Goal: Communication & Community: Answer question/provide support

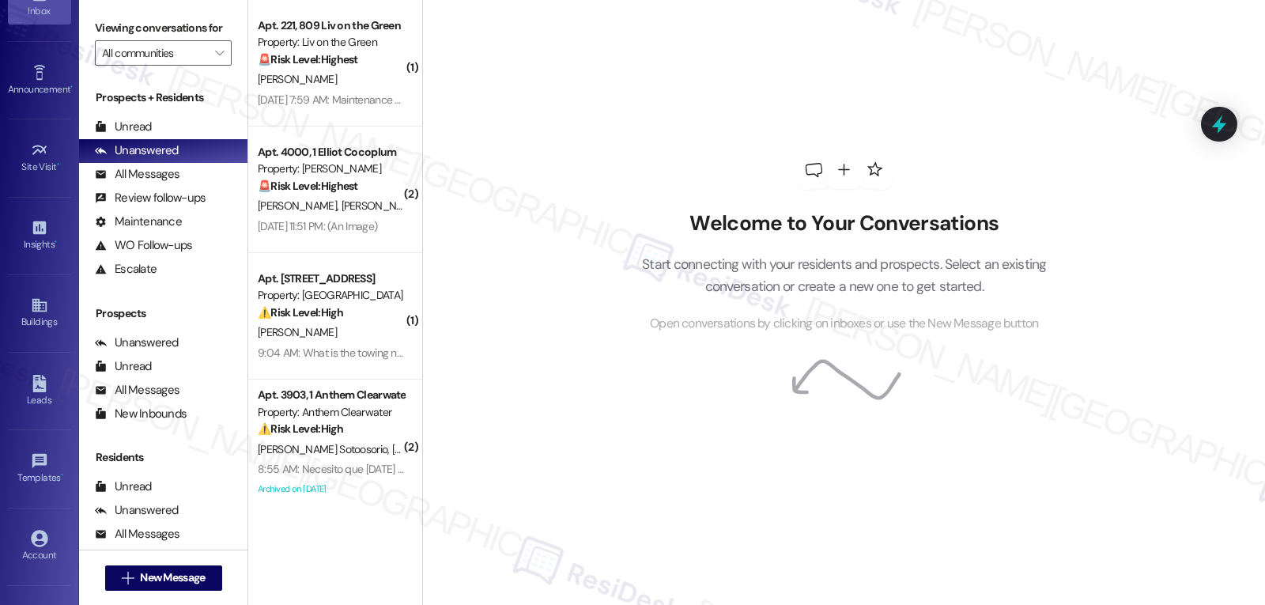
scroll to position [149, 0]
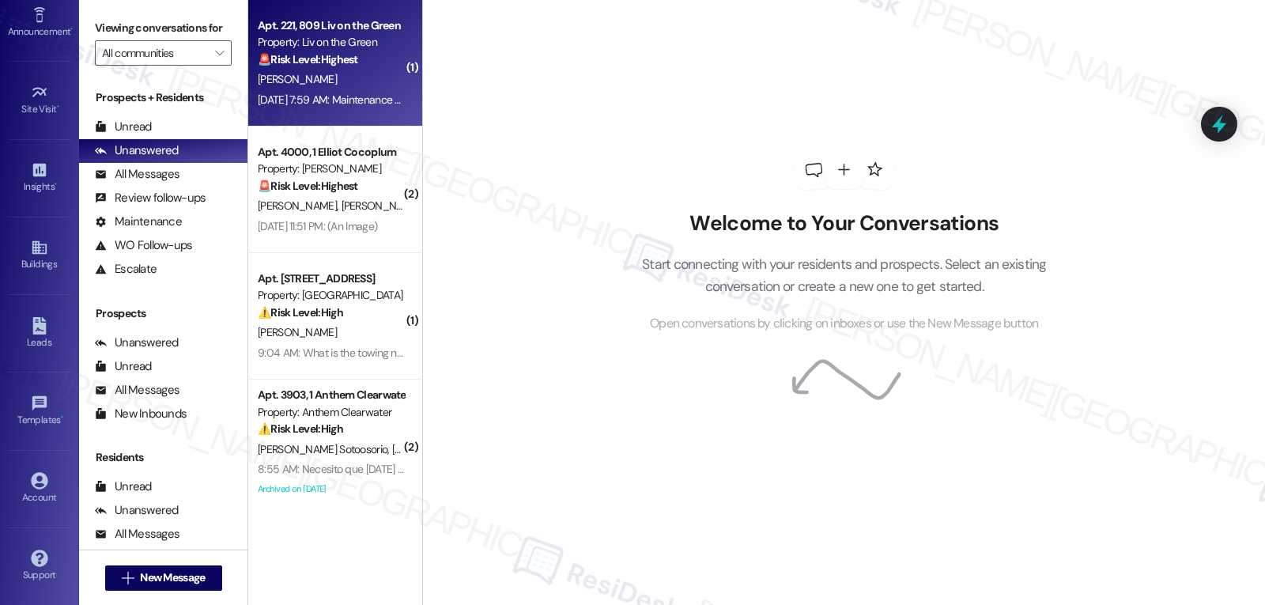
click at [324, 93] on div "[DATE] 7:59 AM: Maintenance emergency [DATE] 7:59 AM: Maintenance emergency" at bounding box center [353, 100] width 190 height 14
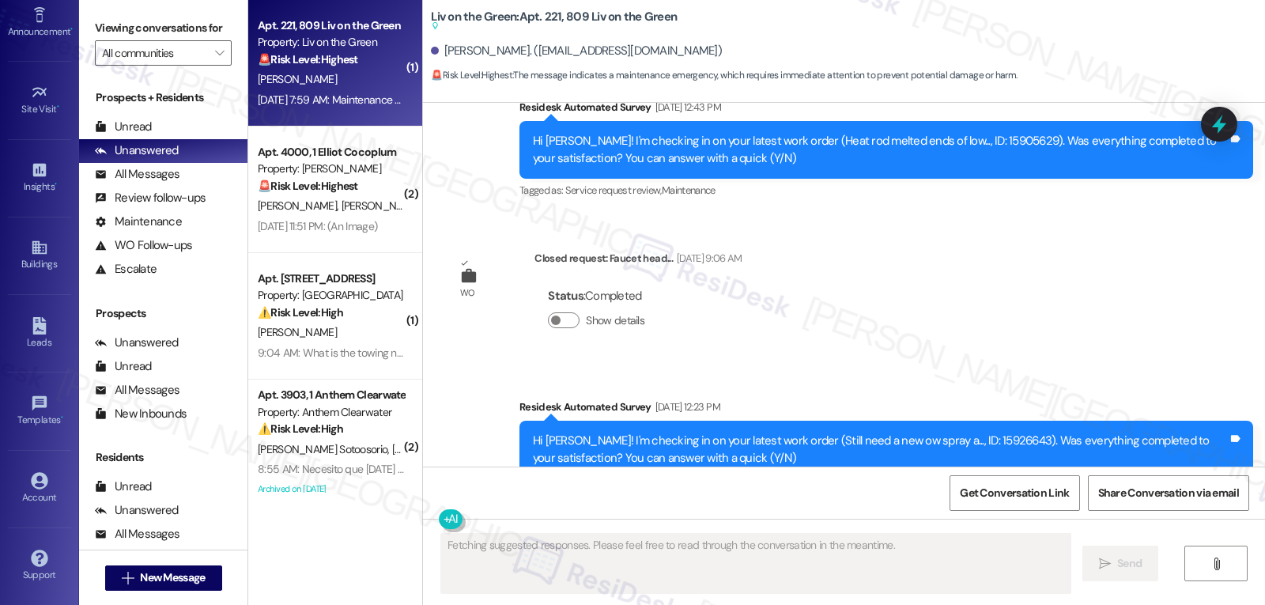
scroll to position [8509, 0]
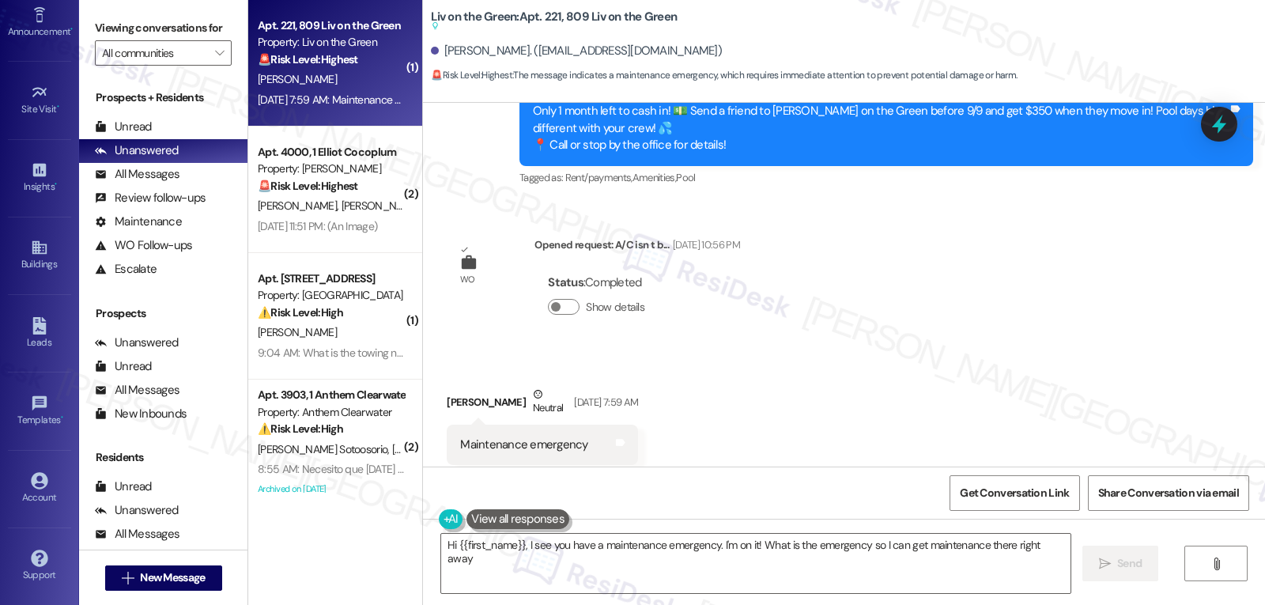
type textarea "Hi {{first_name}}, I see you have a maintenance emergency. I'm on it! What is t…"
type textarea "Hi {{first_name}}, I see you have a maintenance emergency. I'm on it! Please pr…"
click at [705, 423] on div "Received via SMS [PERSON_NAME] Neutral [DATE] 7:59 AM Maintenance emergency Tag…" at bounding box center [844, 425] width 842 height 150
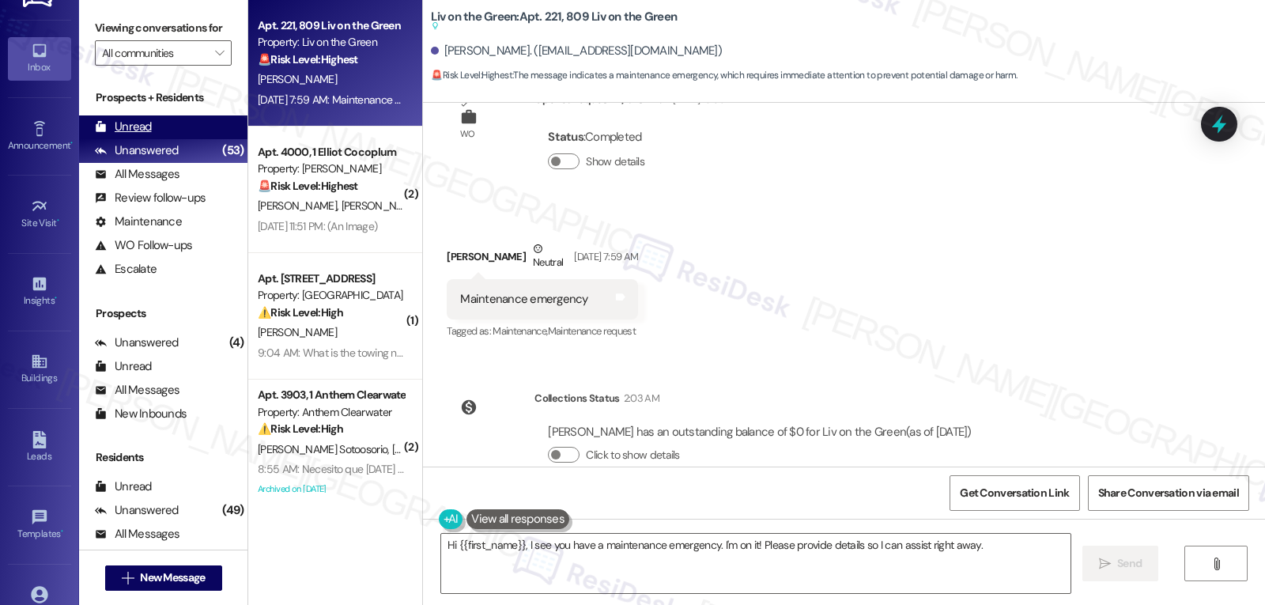
scroll to position [0, 0]
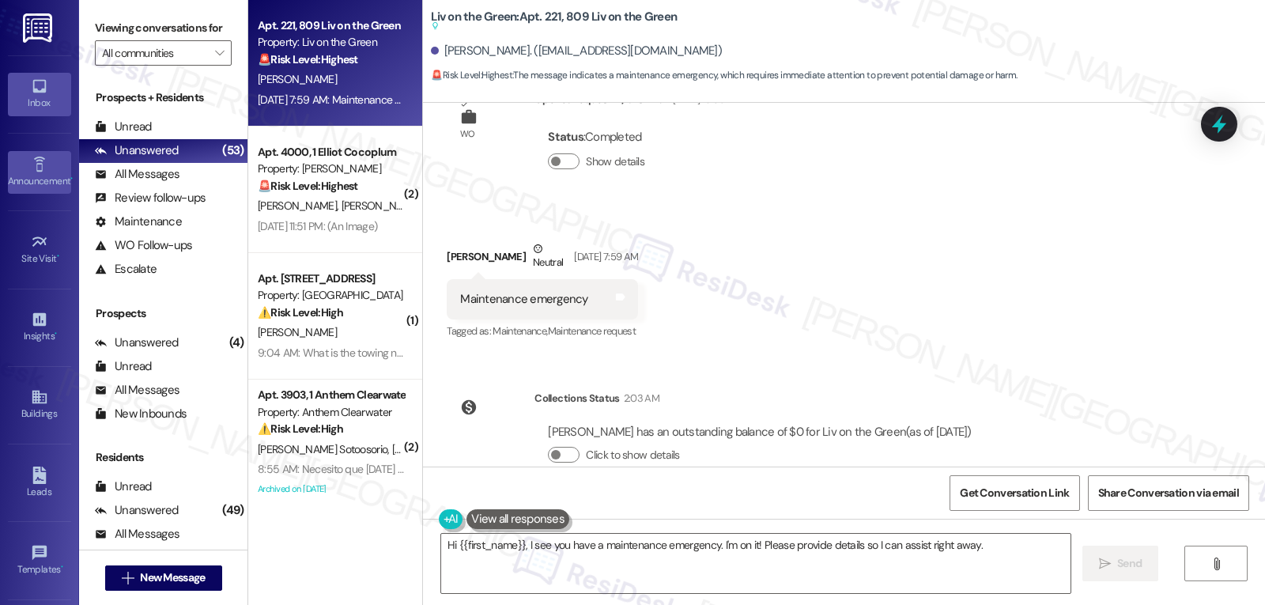
click at [45, 181] on div "Announcement •" at bounding box center [39, 181] width 79 height 16
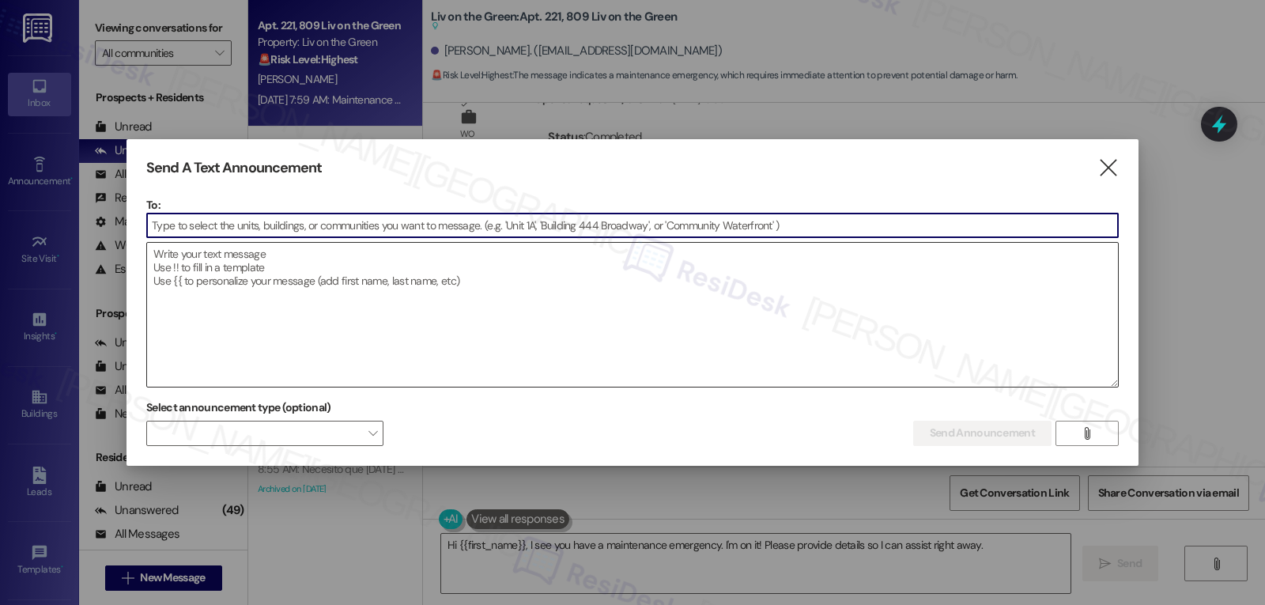
click at [256, 291] on textarea at bounding box center [632, 315] width 971 height 144
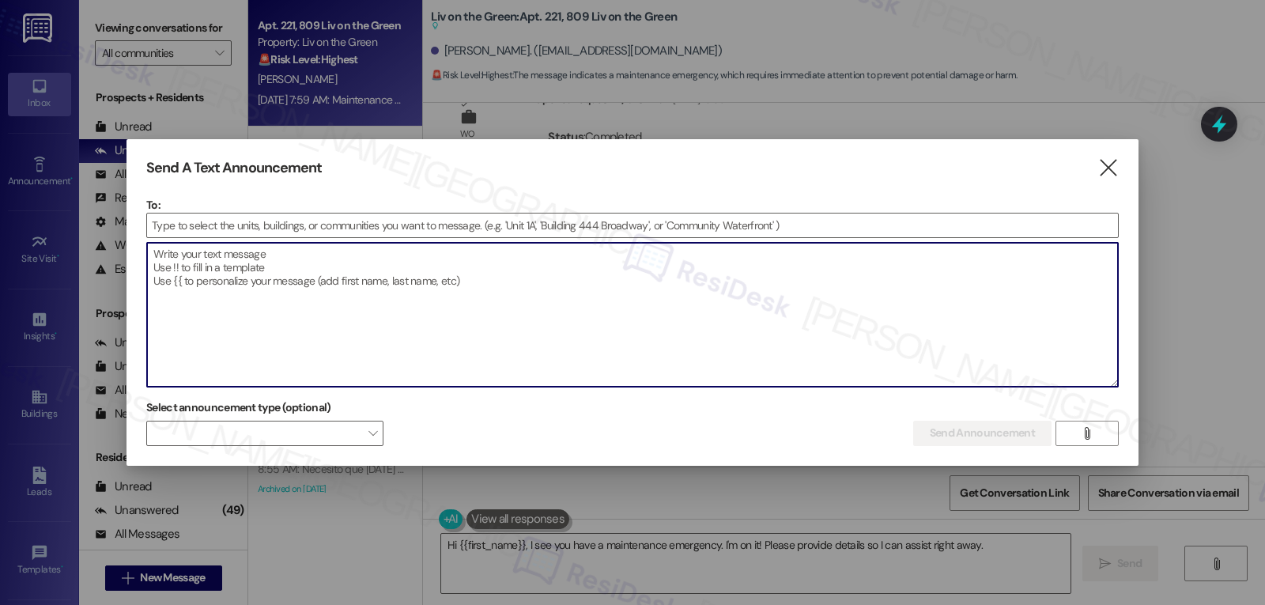
paste textarea "Hi {{first_name}}, Celebrate National Pinot Noir Day with us [DATE], [DATE], at…"
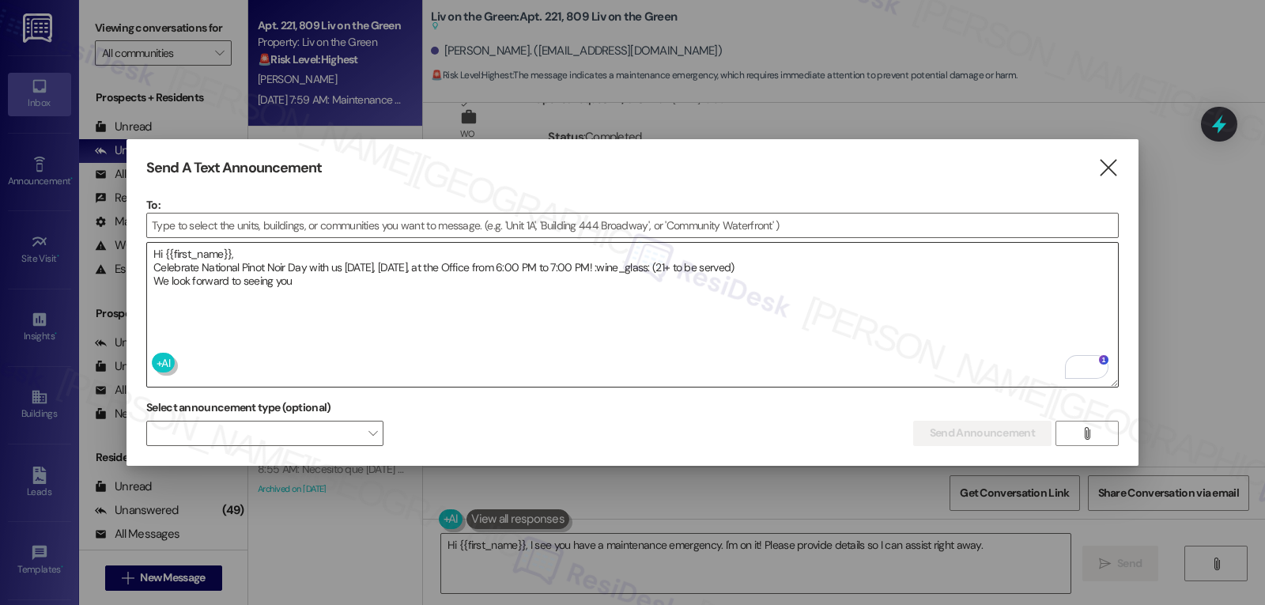
drag, startPoint x: 641, startPoint y: 263, endPoint x: 780, endPoint y: 254, distance: 138.7
click at [641, 263] on textarea "Hi {{first_name}}, Celebrate National Pinot Noir Day with us [DATE], [DATE], at…" at bounding box center [632, 315] width 971 height 144
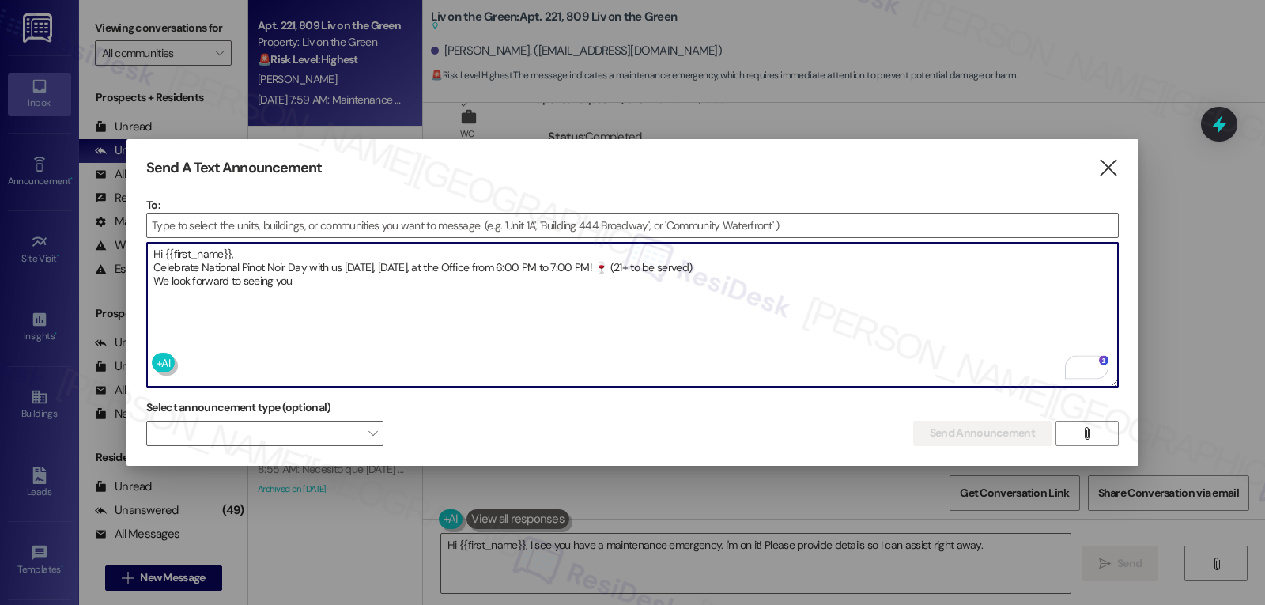
click at [916, 287] on textarea "Hi {{first_name}}, Celebrate National Pinot Noir Day with us [DATE], [DATE], at…" at bounding box center [632, 315] width 971 height 144
type textarea "Hi {{first_name}}, Celebrate National Pinot Noir Day with us [DATE], [DATE], at…"
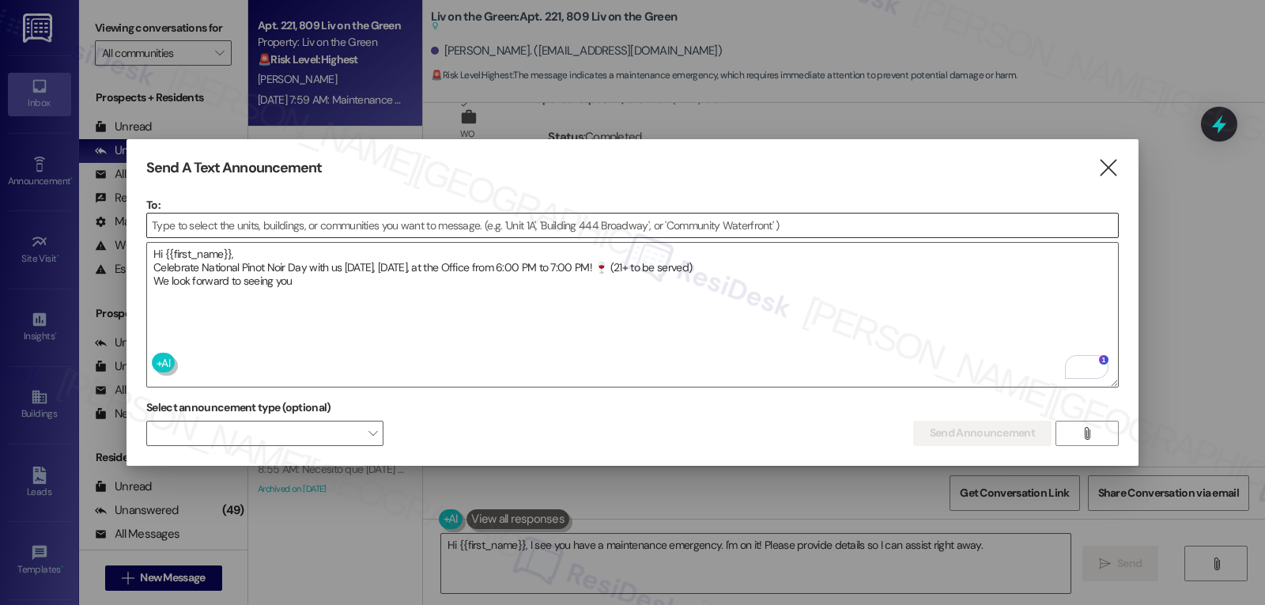
click at [416, 219] on input at bounding box center [632, 226] width 971 height 24
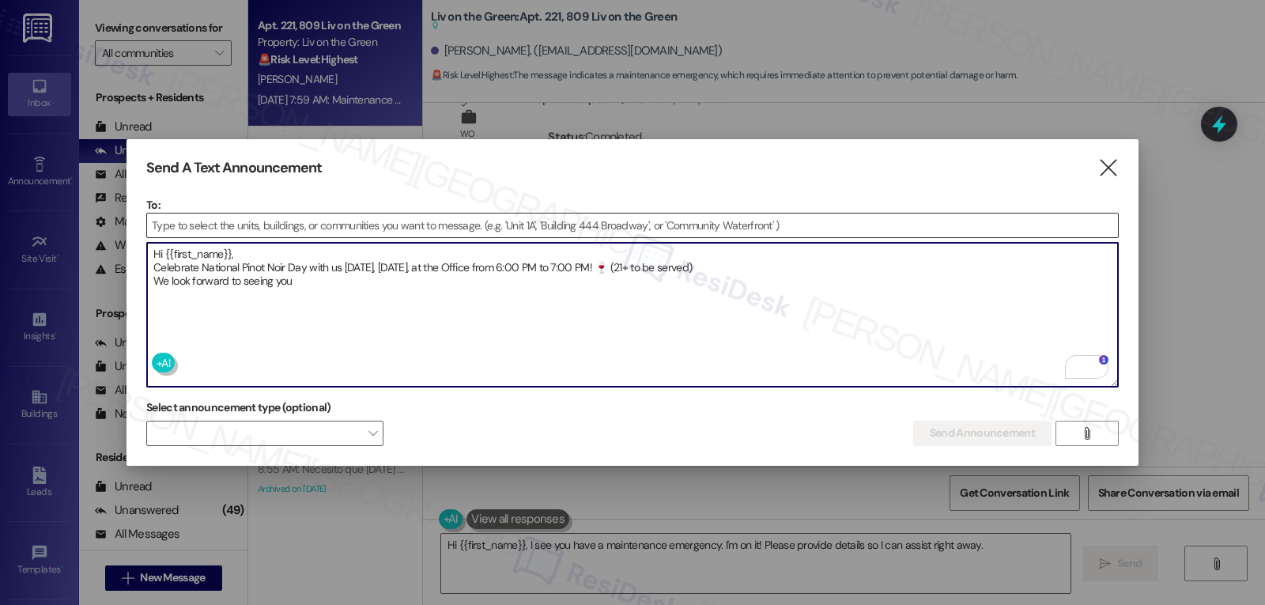
click at [426, 217] on input at bounding box center [632, 226] width 971 height 24
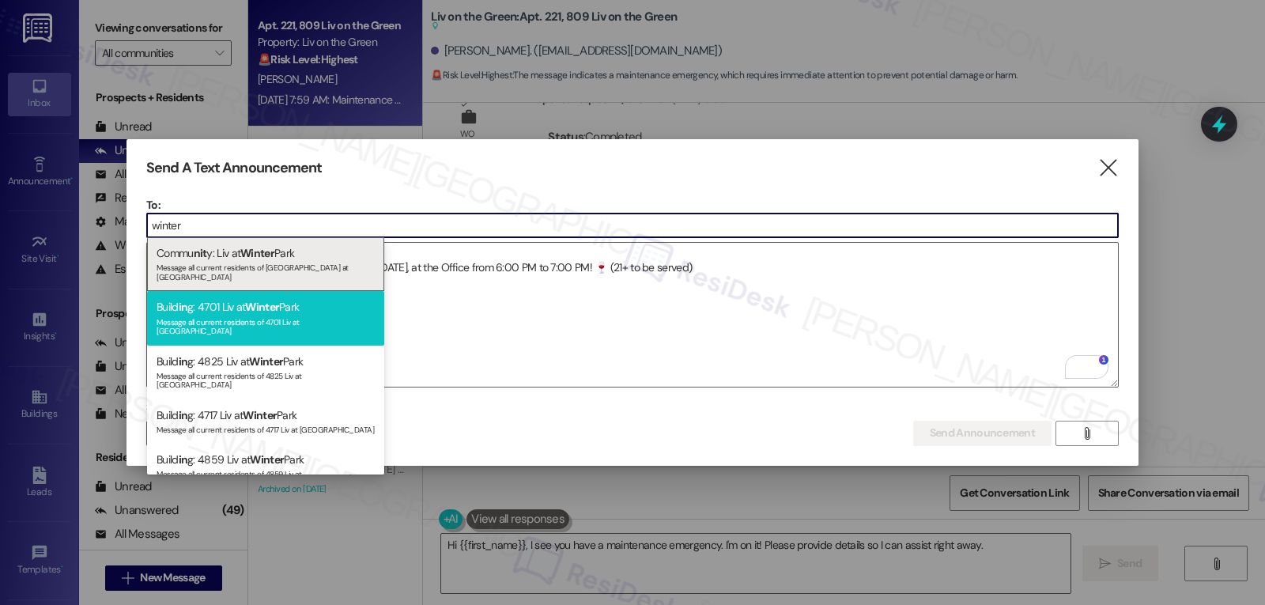
type input "winter"
click at [302, 291] on div "Build in g: 4701 Liv at [GEOGRAPHIC_DATA] Message all current residents of 4701…" at bounding box center [265, 318] width 237 height 54
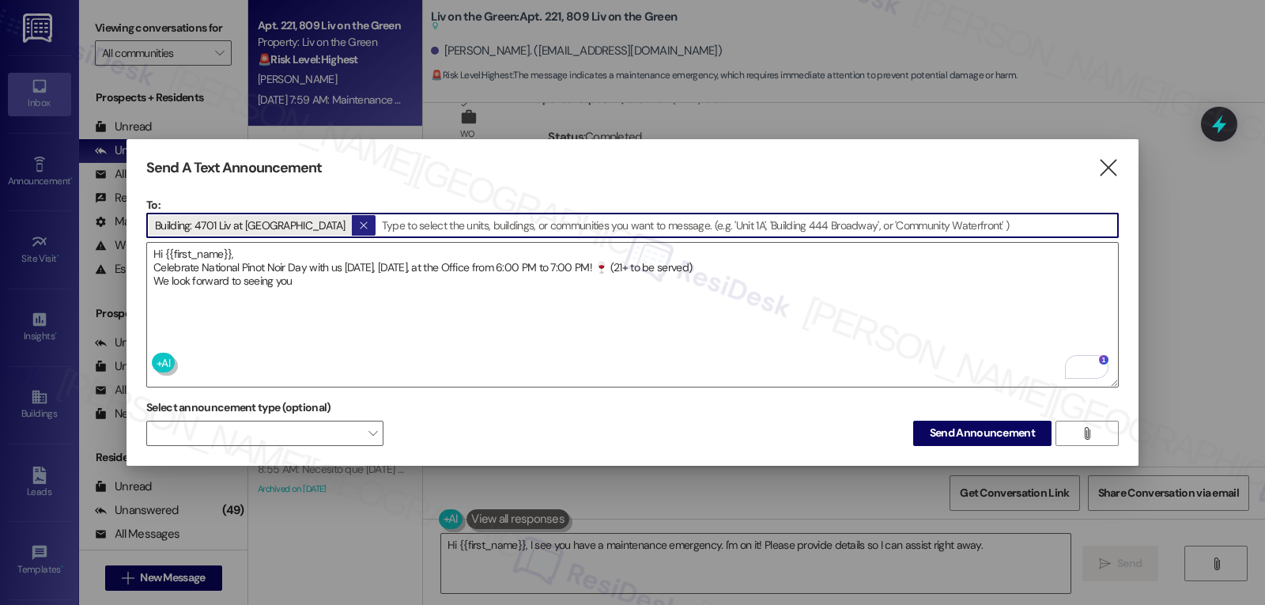
click at [359, 222] on icon "" at bounding box center [363, 225] width 9 height 13
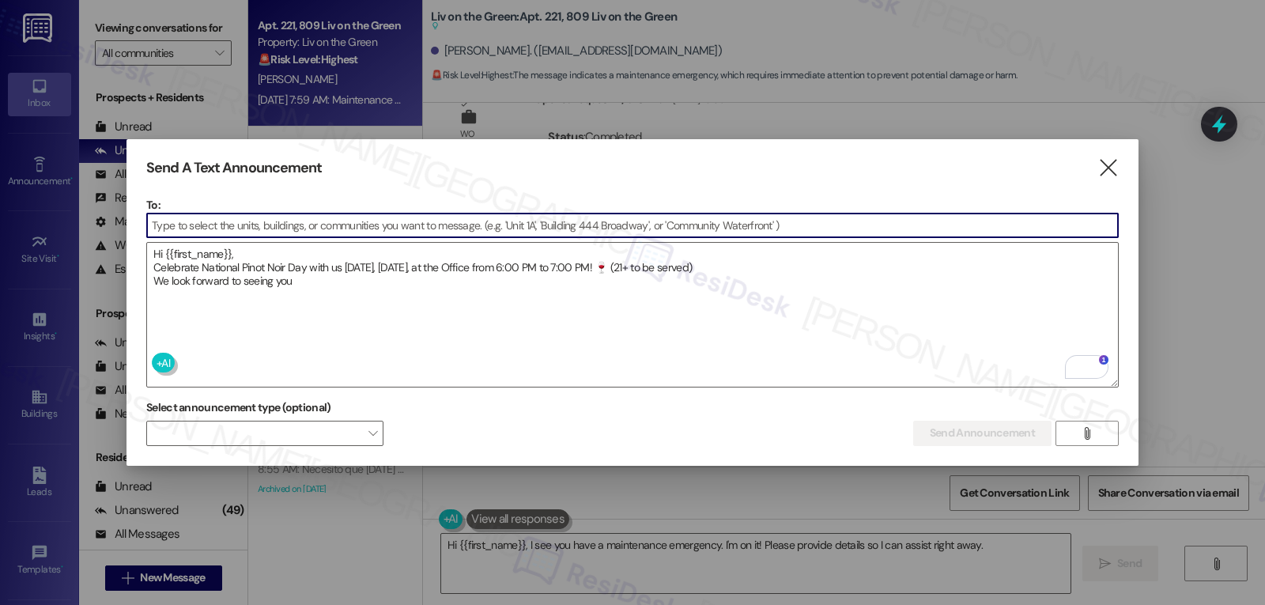
click at [314, 222] on input at bounding box center [632, 226] width 971 height 24
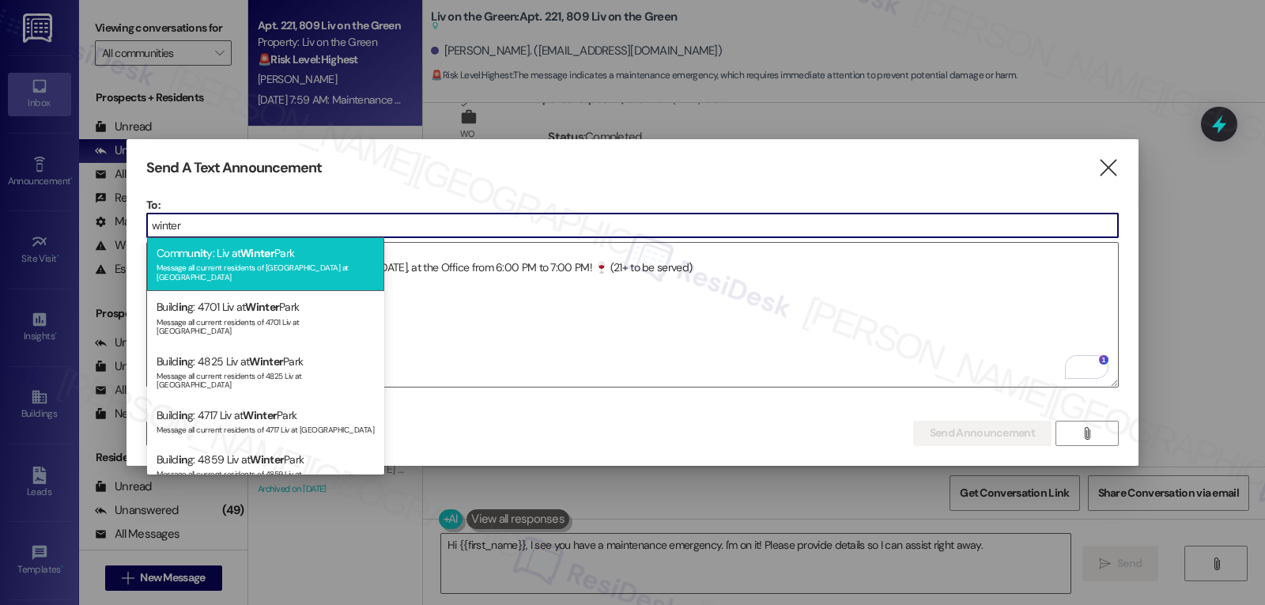
type input "winter"
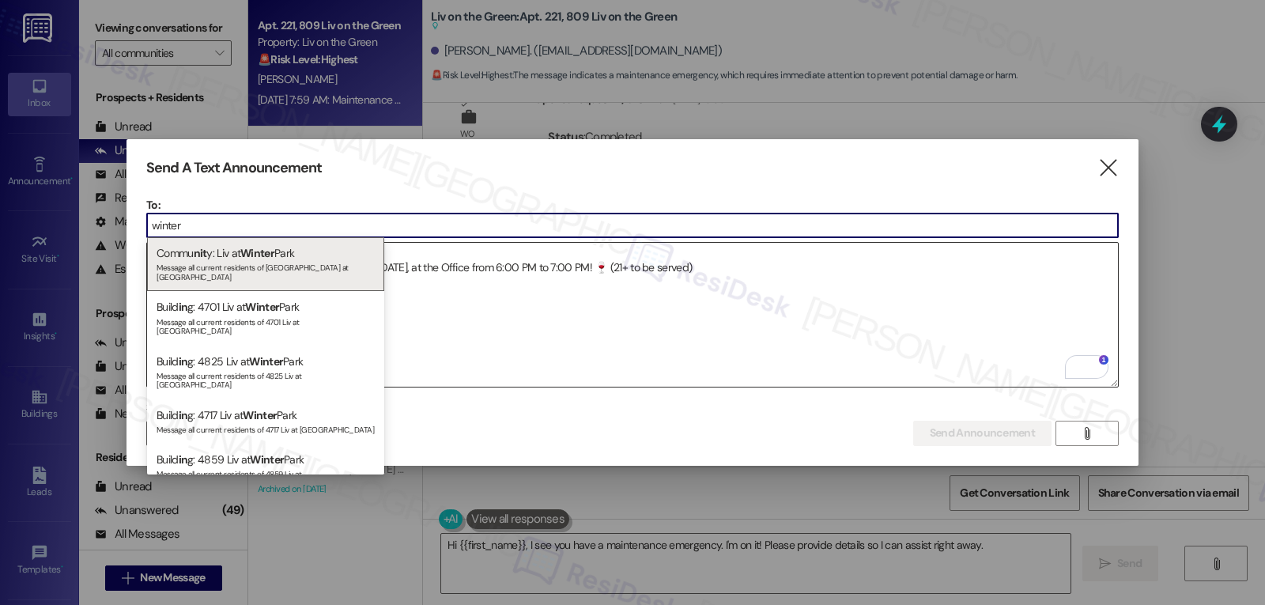
drag, startPoint x: 267, startPoint y: 266, endPoint x: 338, endPoint y: 284, distance: 73.5
click at [265, 266] on div "Message all current residents of [GEOGRAPHIC_DATA] at [GEOGRAPHIC_DATA]" at bounding box center [266, 270] width 218 height 22
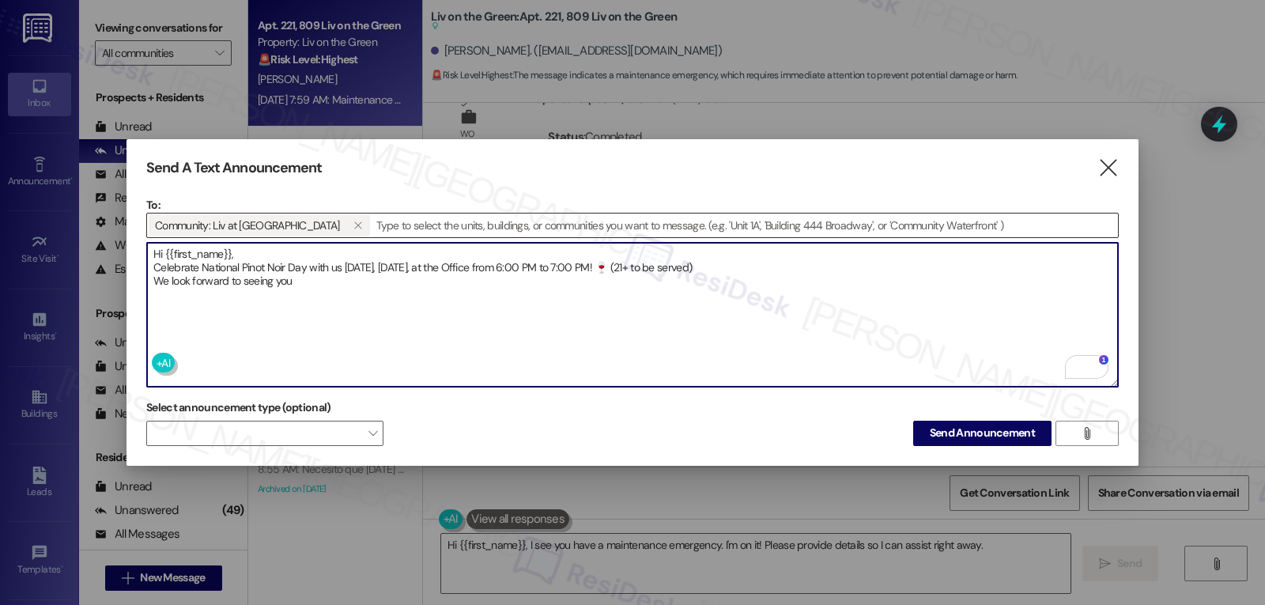
click at [376, 289] on textarea "Hi {{first_name}}, Celebrate National Pinot Noir Day with us [DATE], [DATE], at…" at bounding box center [632, 315] width 971 height 144
click at [831, 422] on div "Select announcement type (optional)  Send Announcement " at bounding box center [632, 420] width 973 height 50
click at [998, 432] on span "Send Announcement" at bounding box center [982, 433] width 105 height 17
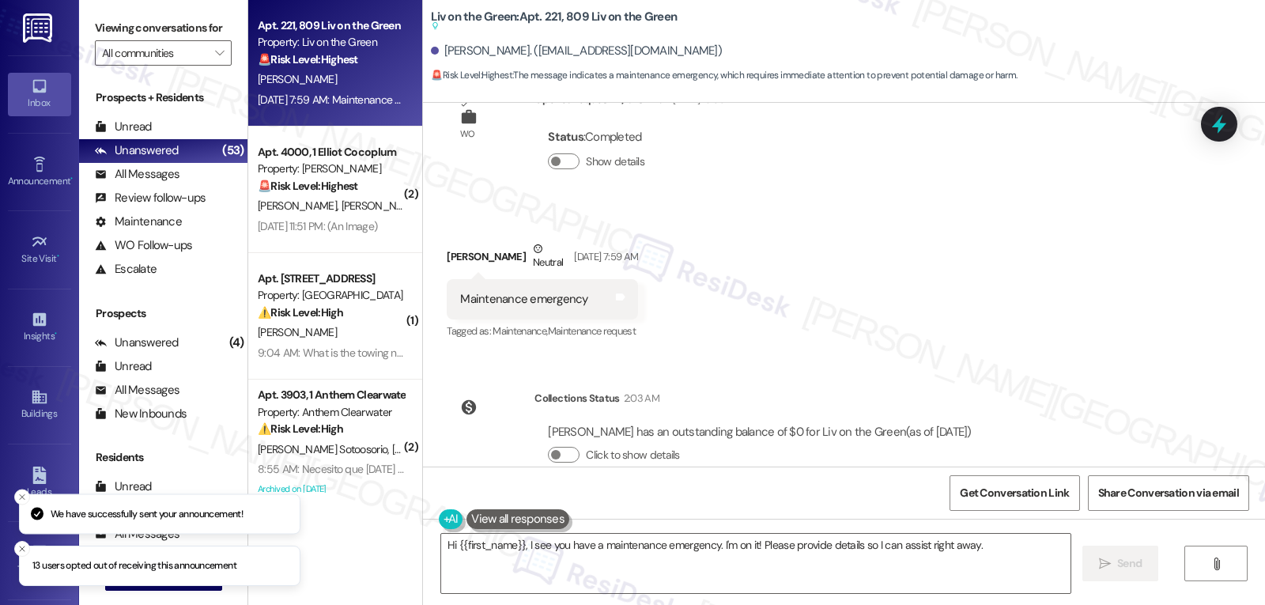
click at [222, 66] on div "Viewing conversations for All communities " at bounding box center [163, 40] width 168 height 81
click at [215, 59] on icon "" at bounding box center [219, 53] width 9 height 13
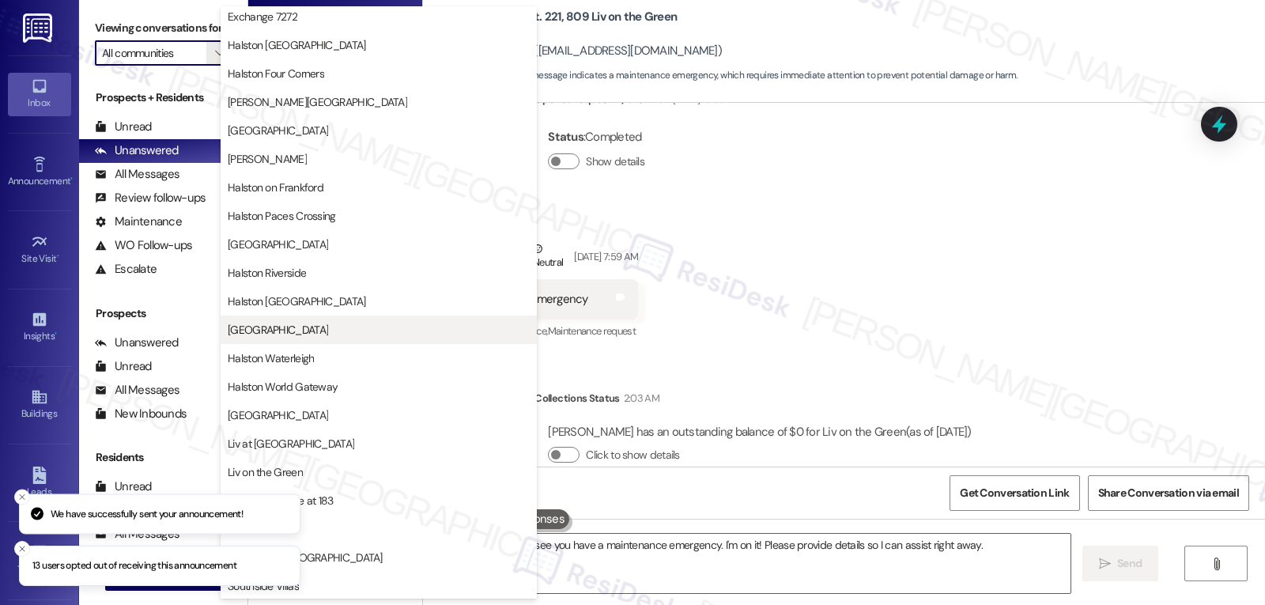
scroll to position [474, 0]
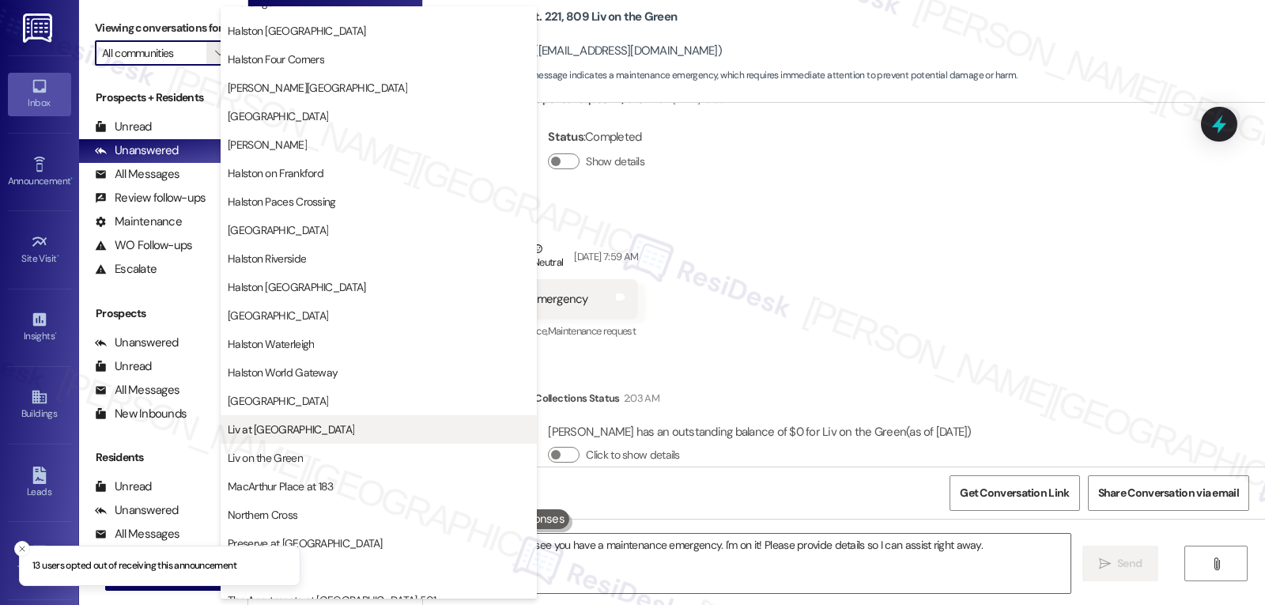
click at [327, 428] on span "Liv at [GEOGRAPHIC_DATA]" at bounding box center [379, 429] width 302 height 16
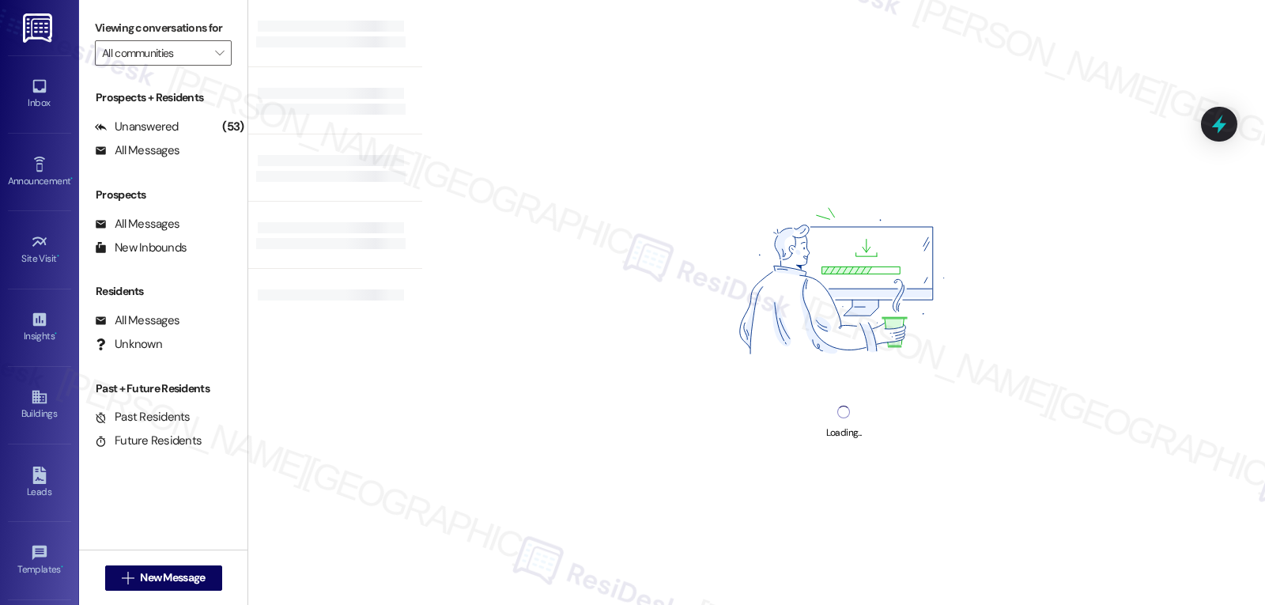
type input "Liv at [GEOGRAPHIC_DATA]"
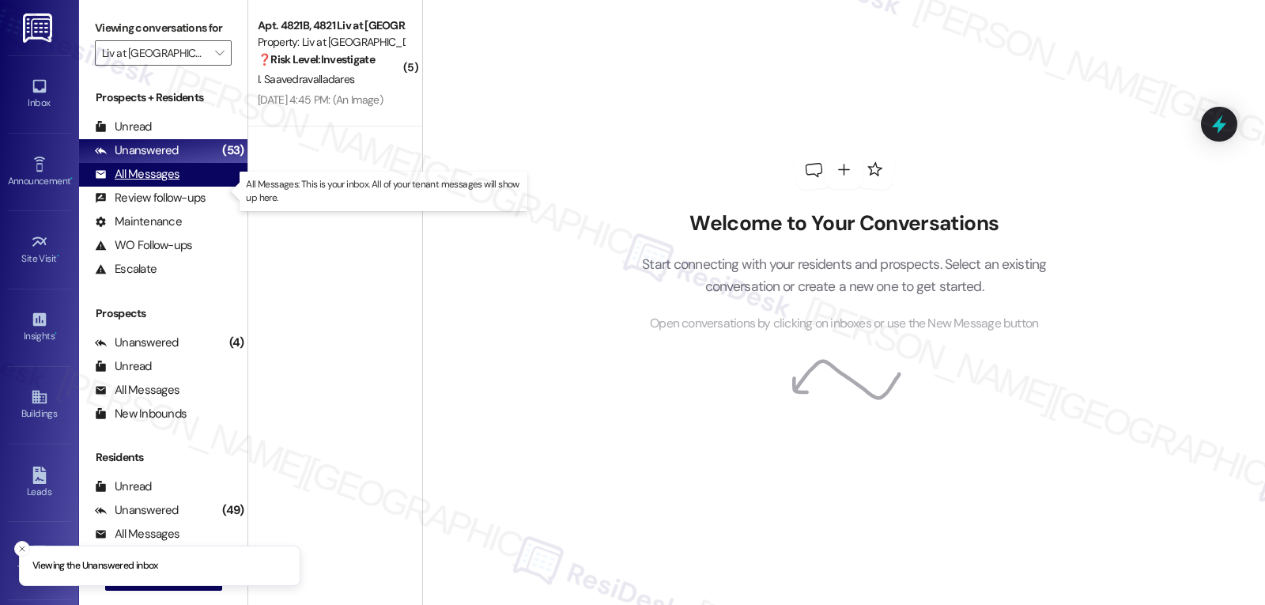
click at [160, 183] on div "All Messages" at bounding box center [137, 174] width 85 height 17
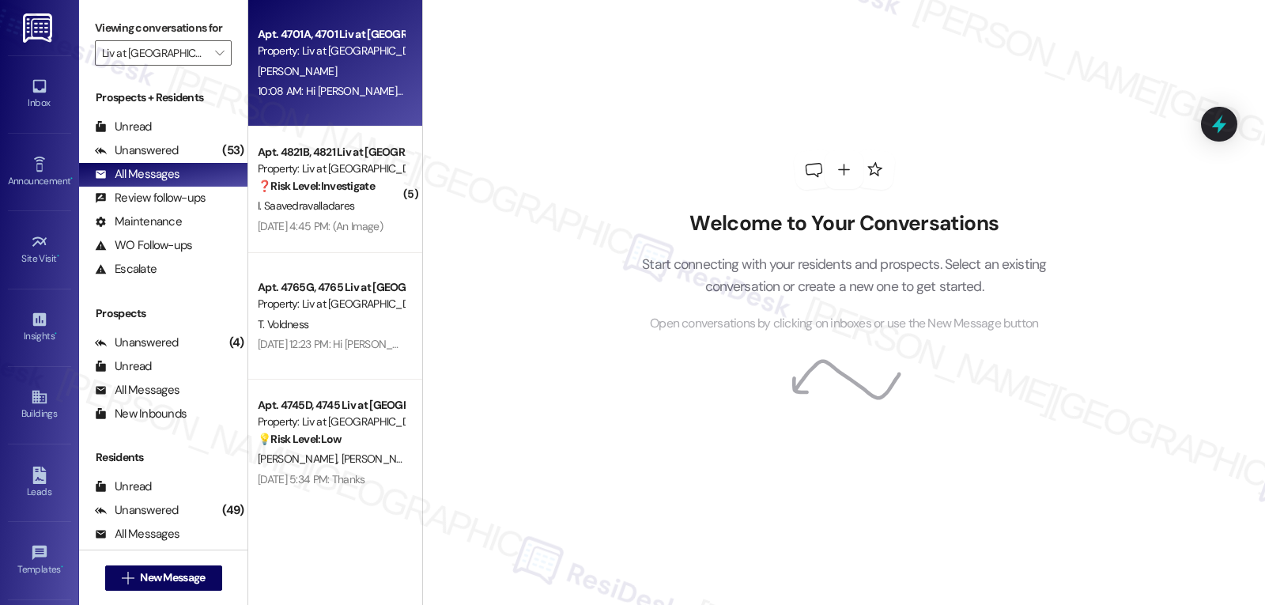
click at [347, 73] on div "[PERSON_NAME]" at bounding box center [330, 72] width 149 height 20
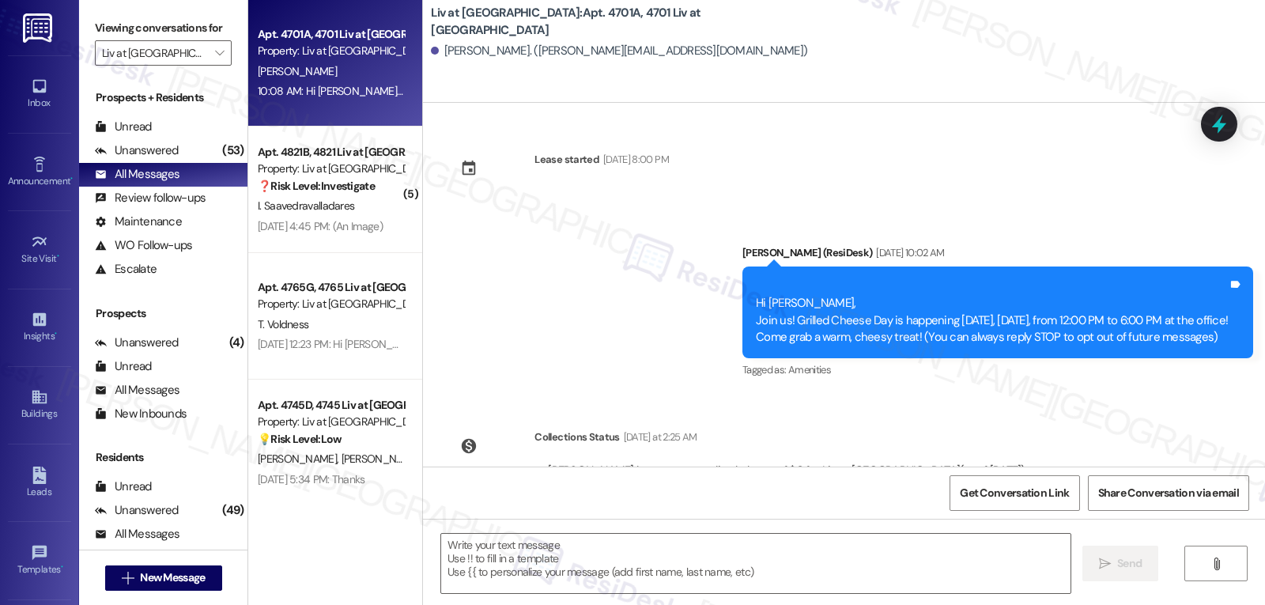
type textarea "Fetching suggested responses. Please feel free to read through the conversation…"
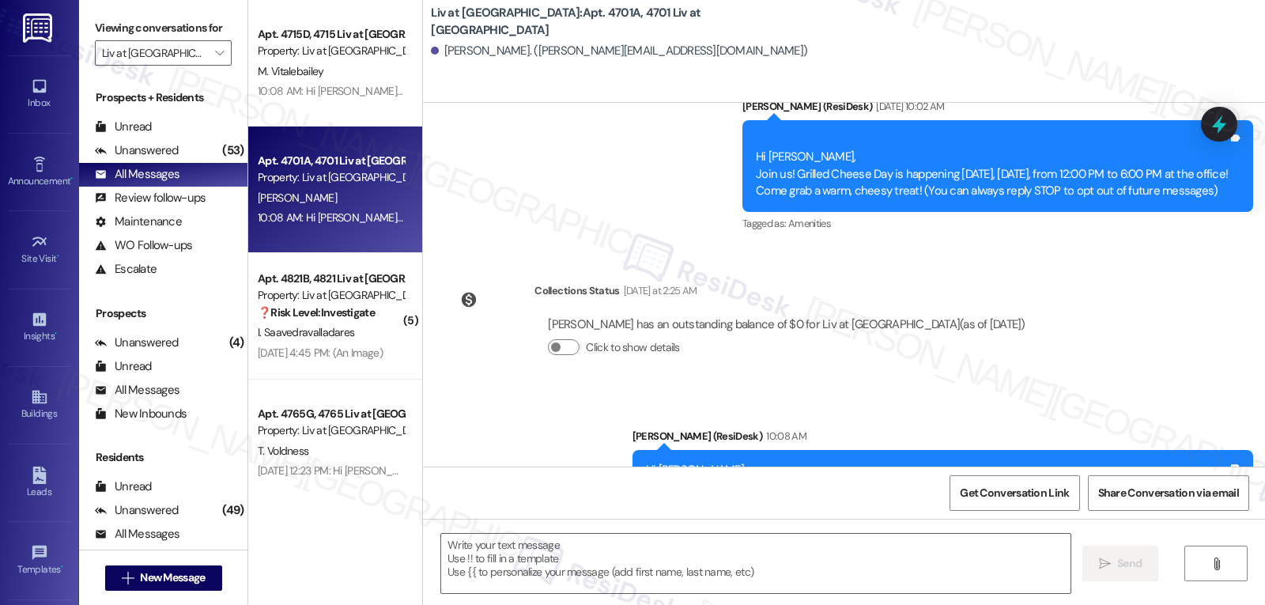
scroll to position [217, 0]
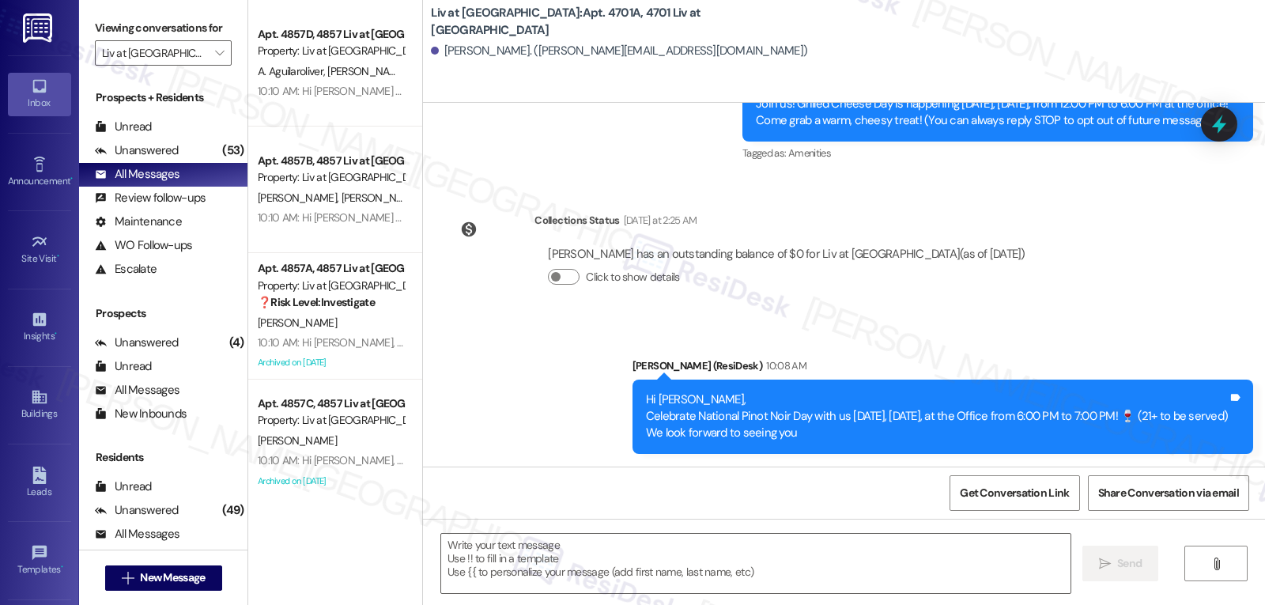
click at [47, 98] on div "Inbox" at bounding box center [39, 103] width 79 height 16
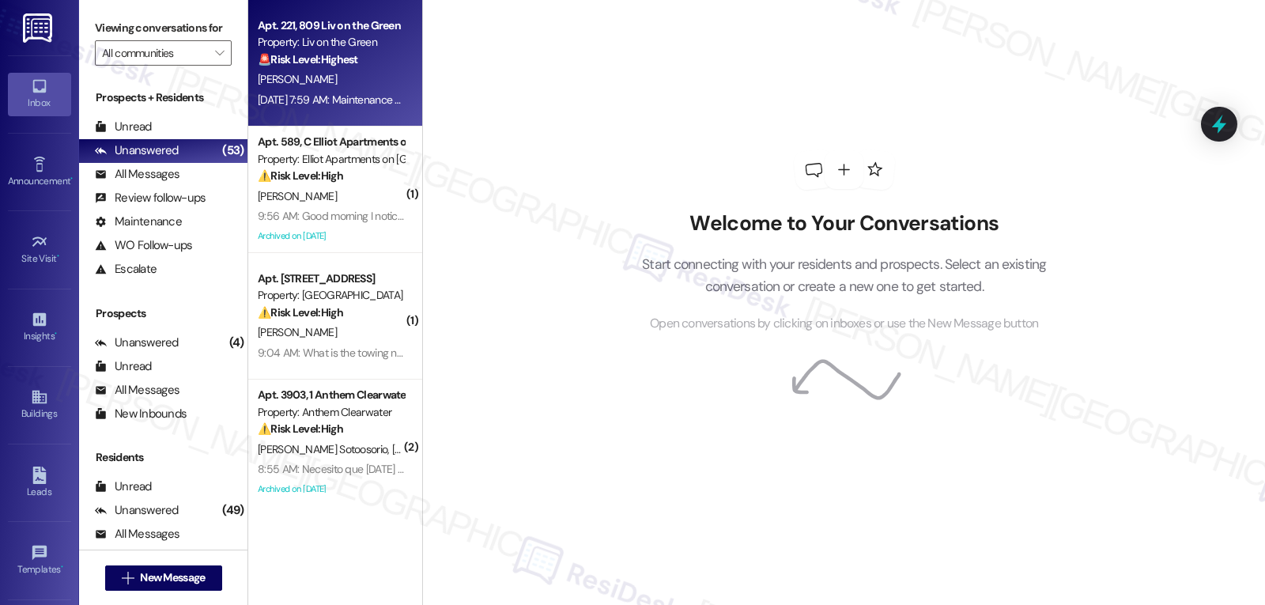
click at [343, 75] on div "[PERSON_NAME]" at bounding box center [330, 80] width 149 height 20
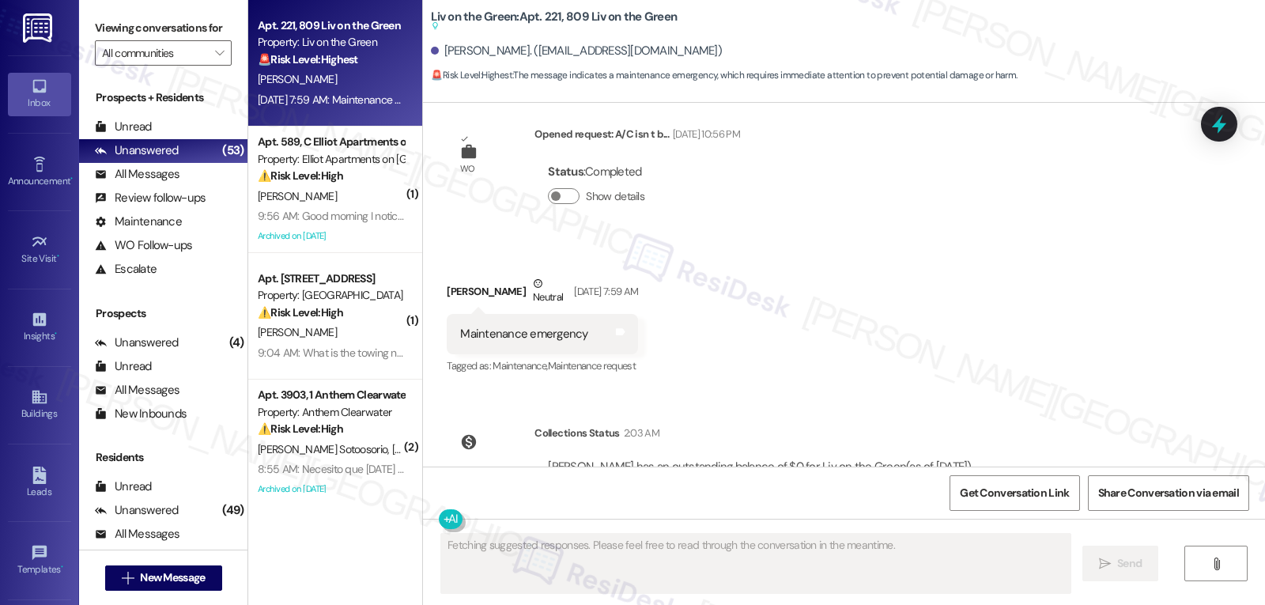
scroll to position [8655, 0]
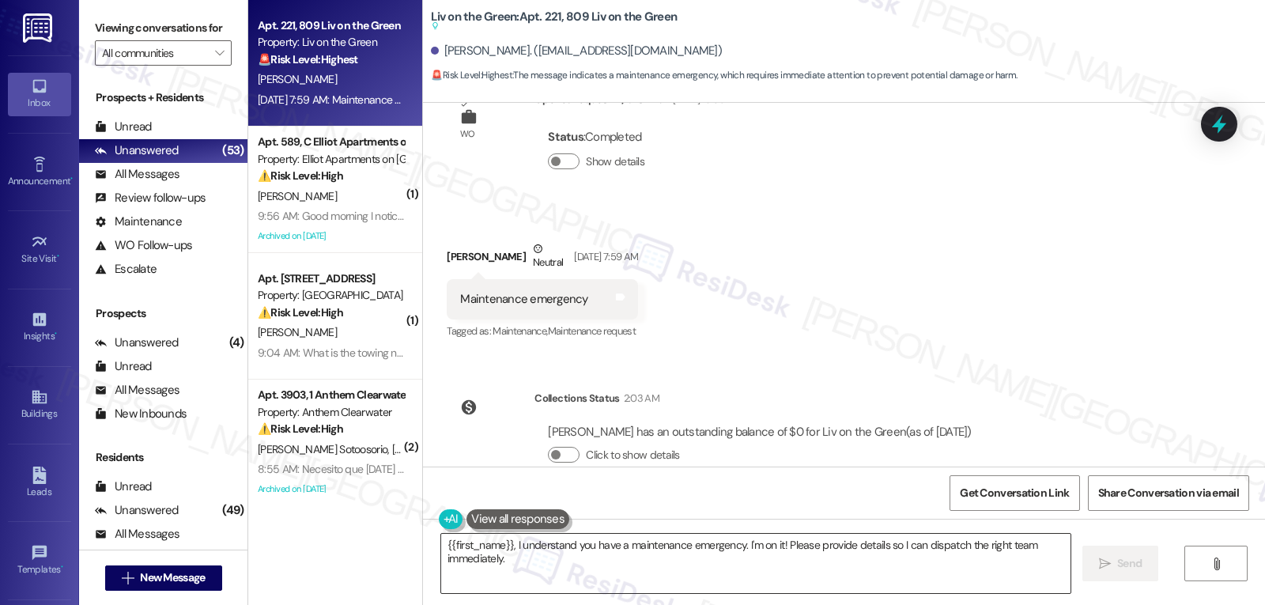
click at [529, 569] on textarea "{{first_name}}, I understand you have a maintenance emergency. I'm on it! Pleas…" at bounding box center [755, 563] width 629 height 59
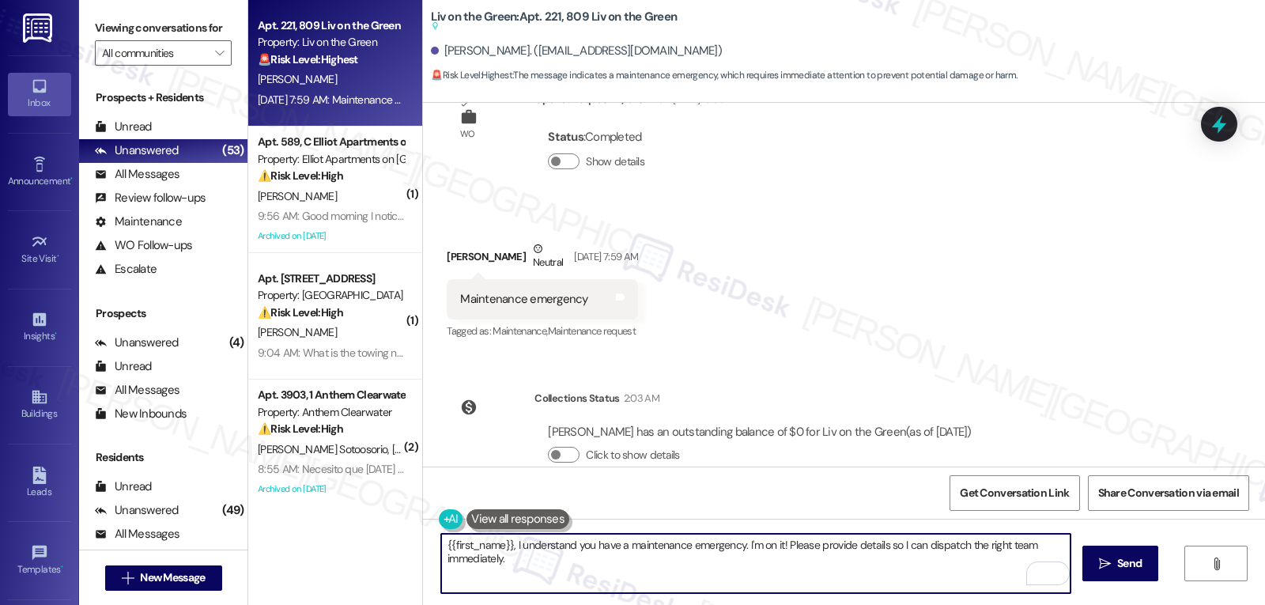
drag, startPoint x: 735, startPoint y: 546, endPoint x: 909, endPoint y: 642, distance: 198.2
click at [909, 604] on html "Inbox Go to Inbox Announcement • Send A Text Announcement Site Visit • Go to Si…" at bounding box center [632, 302] width 1265 height 605
click at [981, 544] on textarea "{{first_name}}, I understand you had a maintenance emergency [DATE]. Were you a…" at bounding box center [755, 563] width 629 height 59
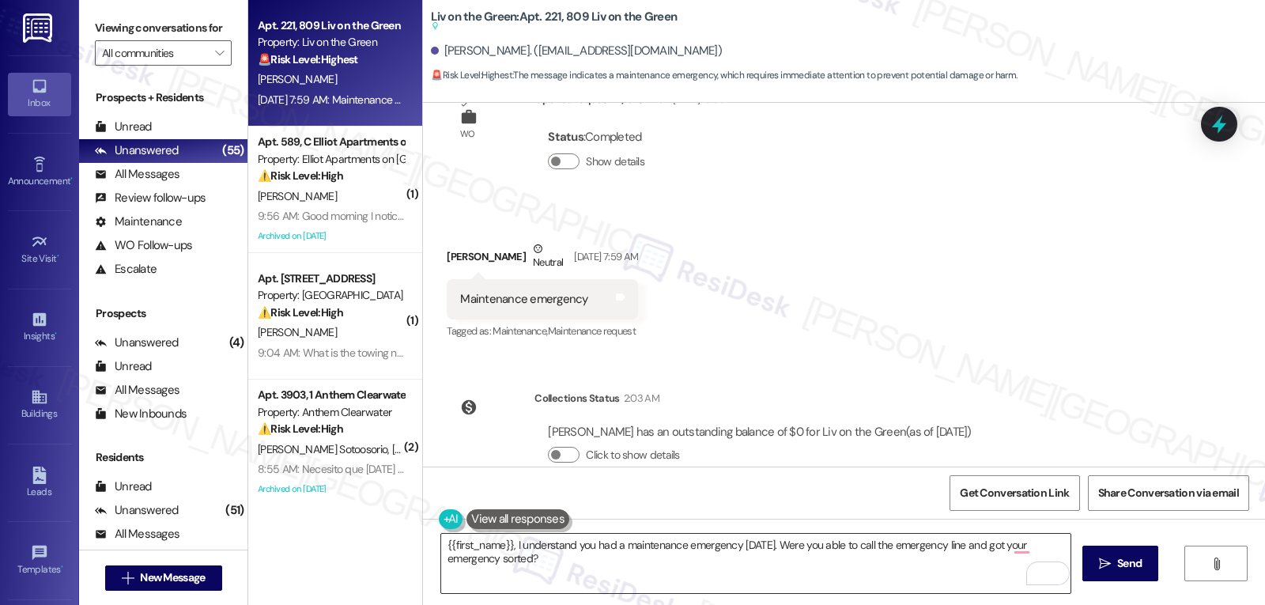
drag, startPoint x: 805, startPoint y: 559, endPoint x: 804, endPoint y: 571, distance: 11.9
click at [804, 571] on textarea "{{first_name}}, I understand you had a maintenance emergency [DATE]. Were you a…" at bounding box center [755, 563] width 629 height 59
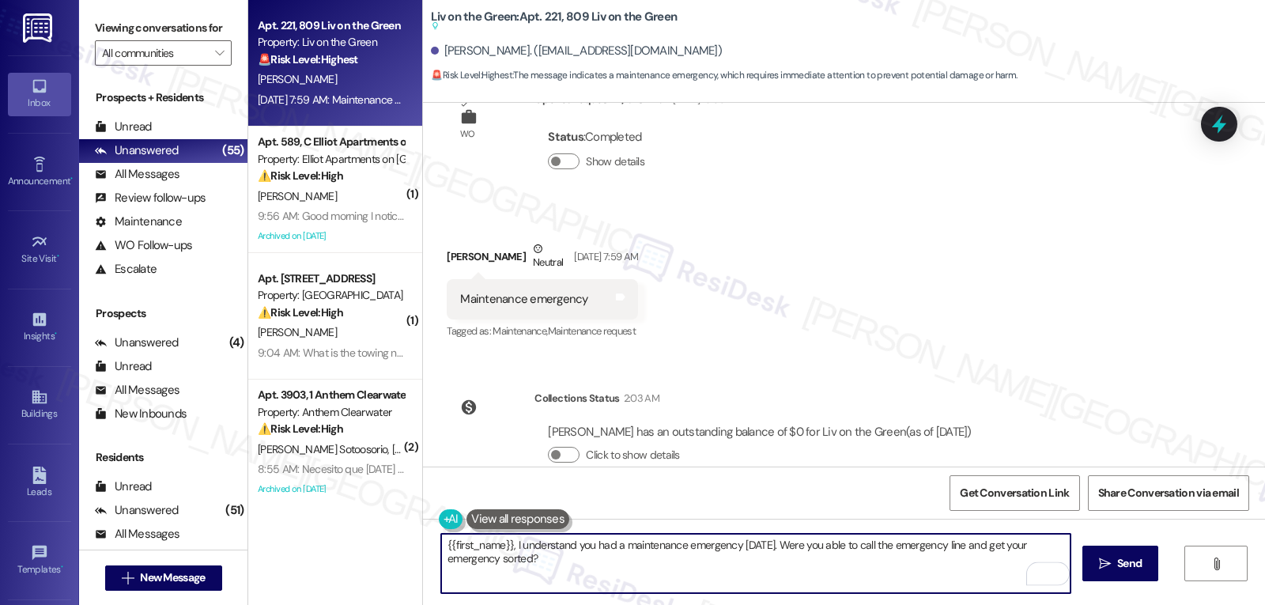
click at [805, 572] on textarea "{{first_name}}, I understand you had a maintenance emergency [DATE]. Were you a…" at bounding box center [755, 563] width 629 height 59
type textarea "{{first_name}}, I understand you had a maintenance emergency [DATE]. Were you a…"
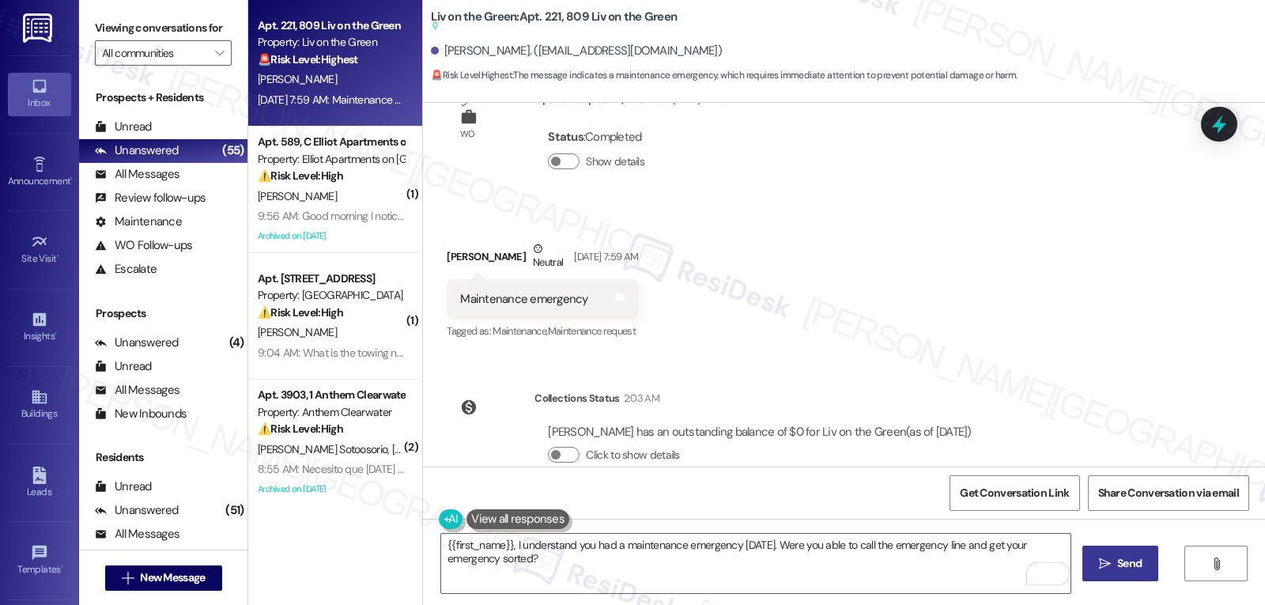
click at [1110, 565] on span " Send" at bounding box center [1121, 563] width 50 height 17
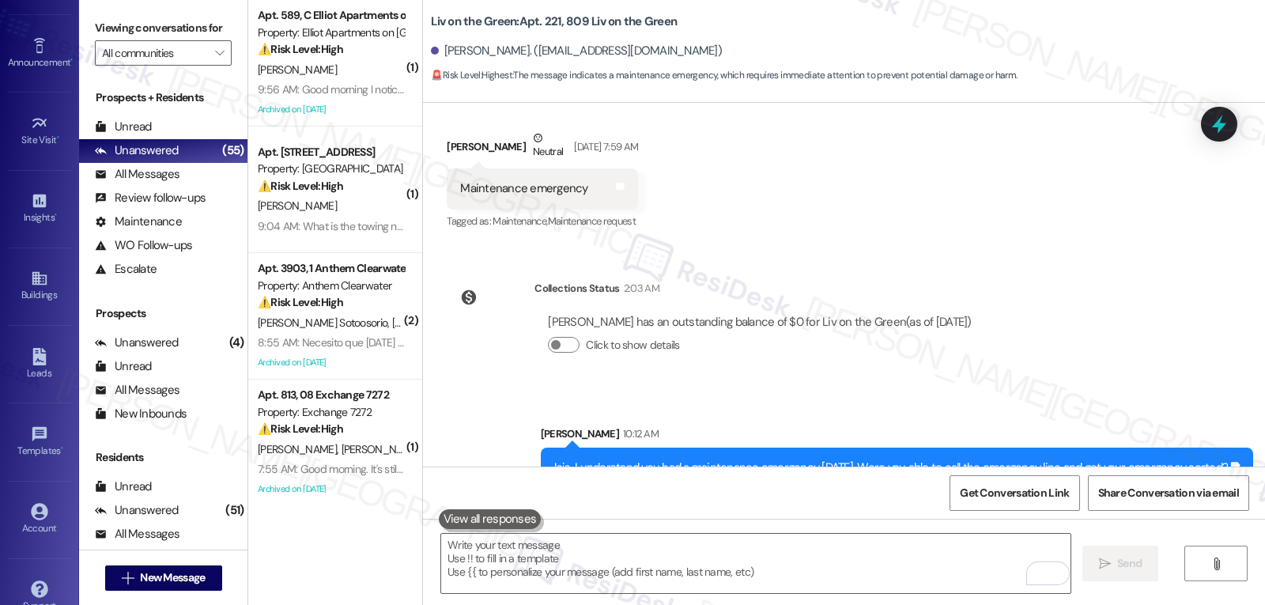
scroll to position [149, 0]
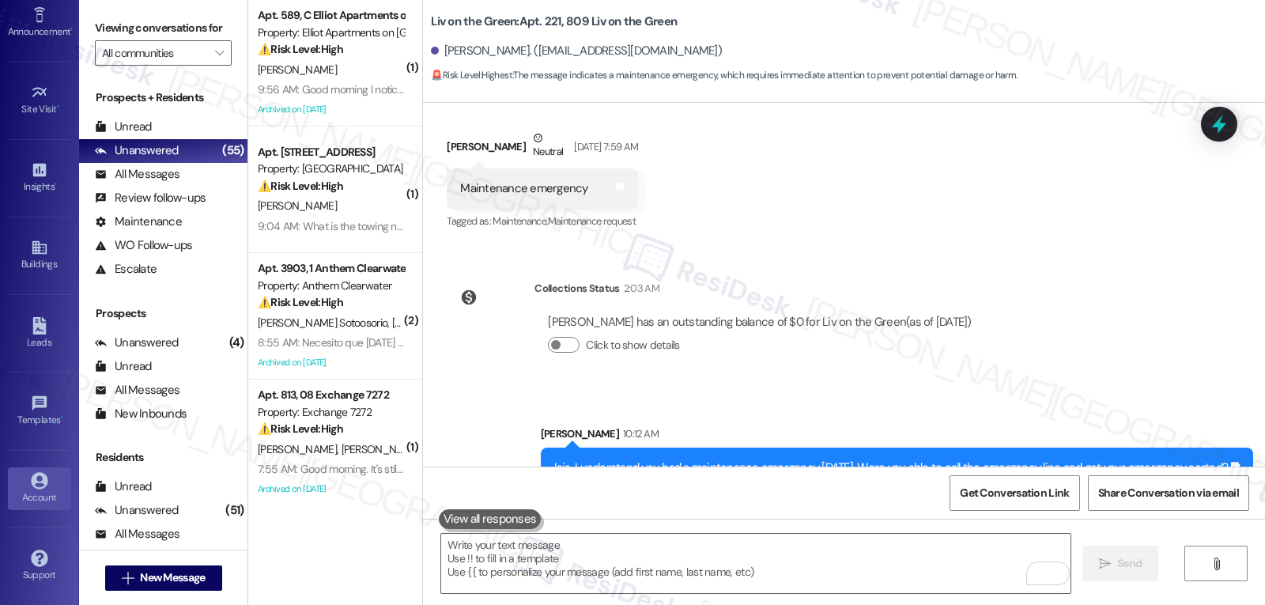
click at [17, 507] on link "Account" at bounding box center [39, 488] width 63 height 43
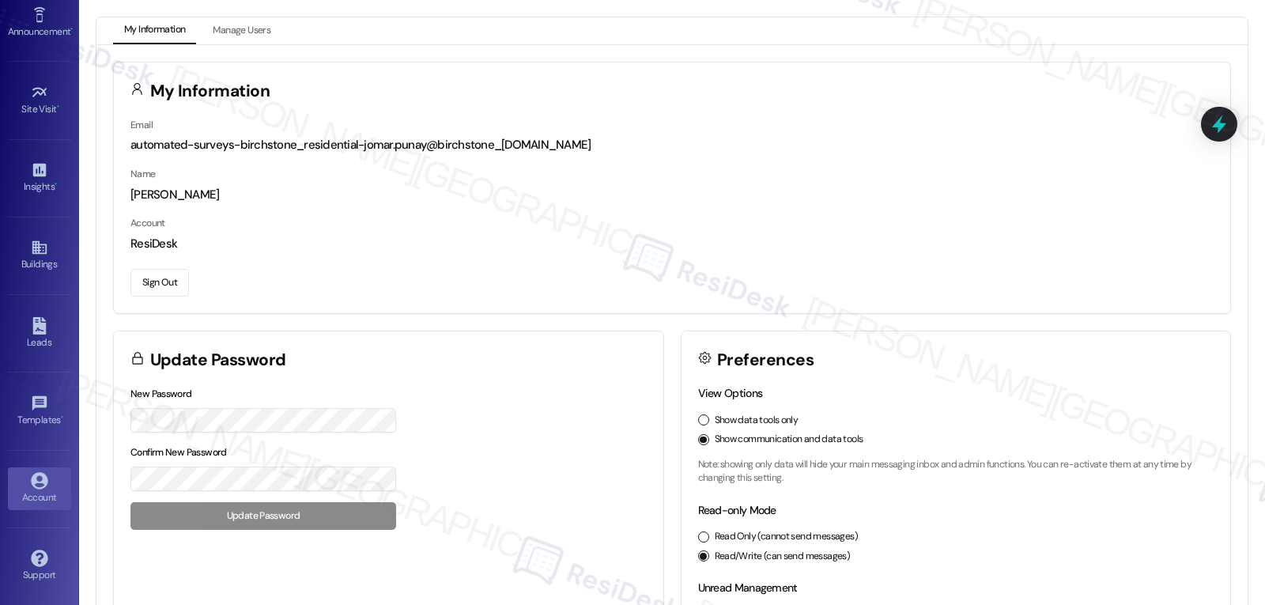
click at [175, 284] on button "Sign Out" at bounding box center [159, 283] width 59 height 28
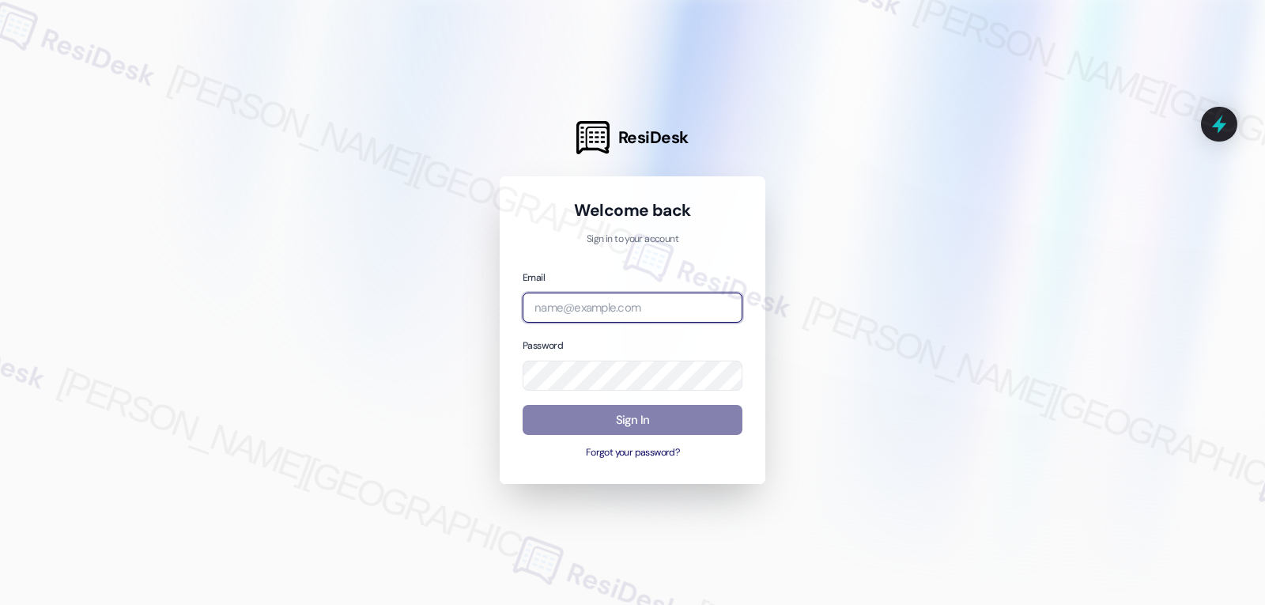
click at [635, 313] on input "email" at bounding box center [633, 308] width 220 height 31
click at [559, 312] on input "email" at bounding box center [633, 308] width 220 height 31
click at [665, 319] on input "email" at bounding box center [633, 308] width 220 height 31
paste input "[EMAIL_ADDRESS][DOMAIN_NAME]"
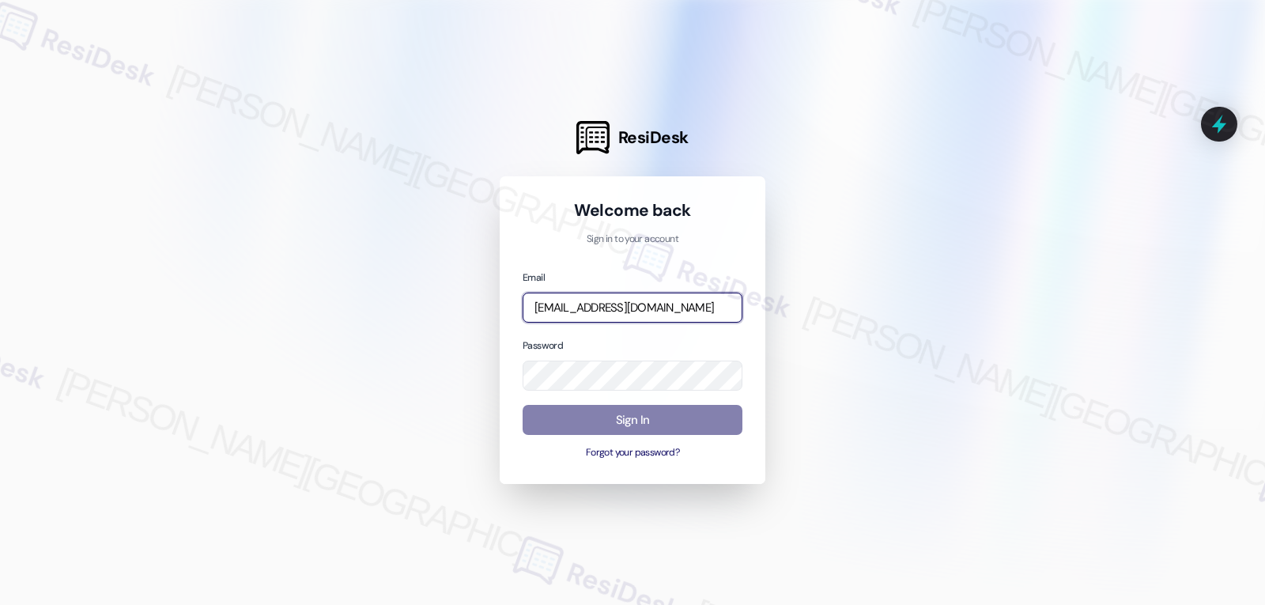
type input "[EMAIL_ADDRESS][DOMAIN_NAME]"
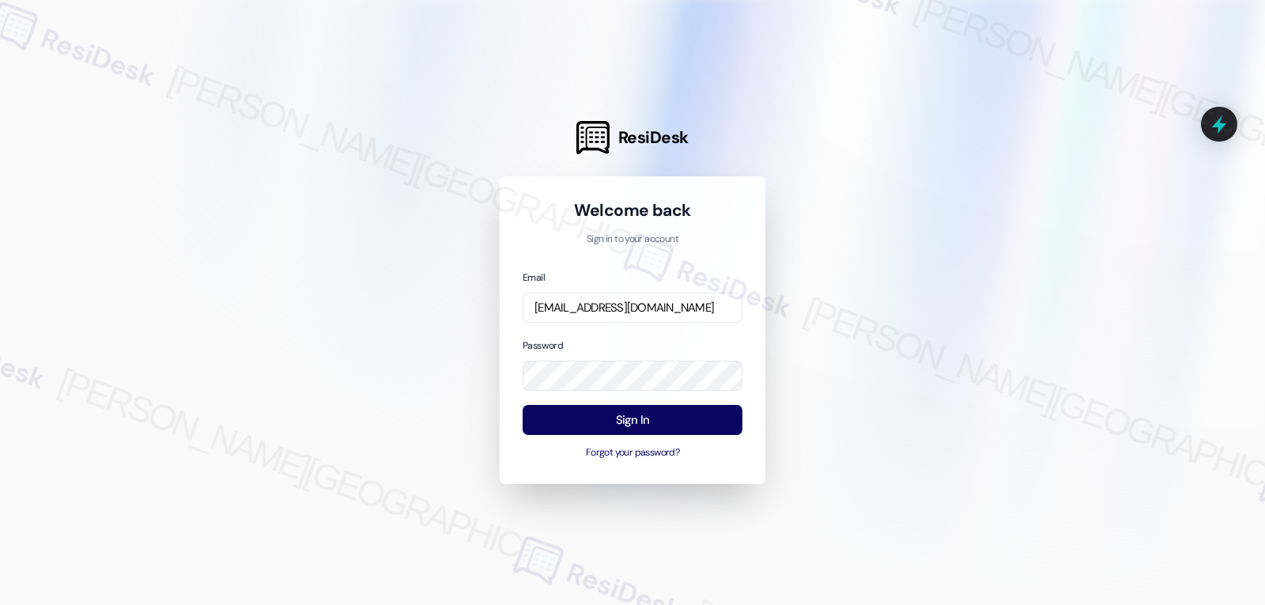
click at [615, 334] on div "Email [EMAIL_ADDRESS][DOMAIN_NAME] Password Sign In Forgot your password?" at bounding box center [633, 365] width 220 height 192
click at [633, 421] on button "Sign In" at bounding box center [633, 420] width 220 height 31
